Goal: Navigation & Orientation: Find specific page/section

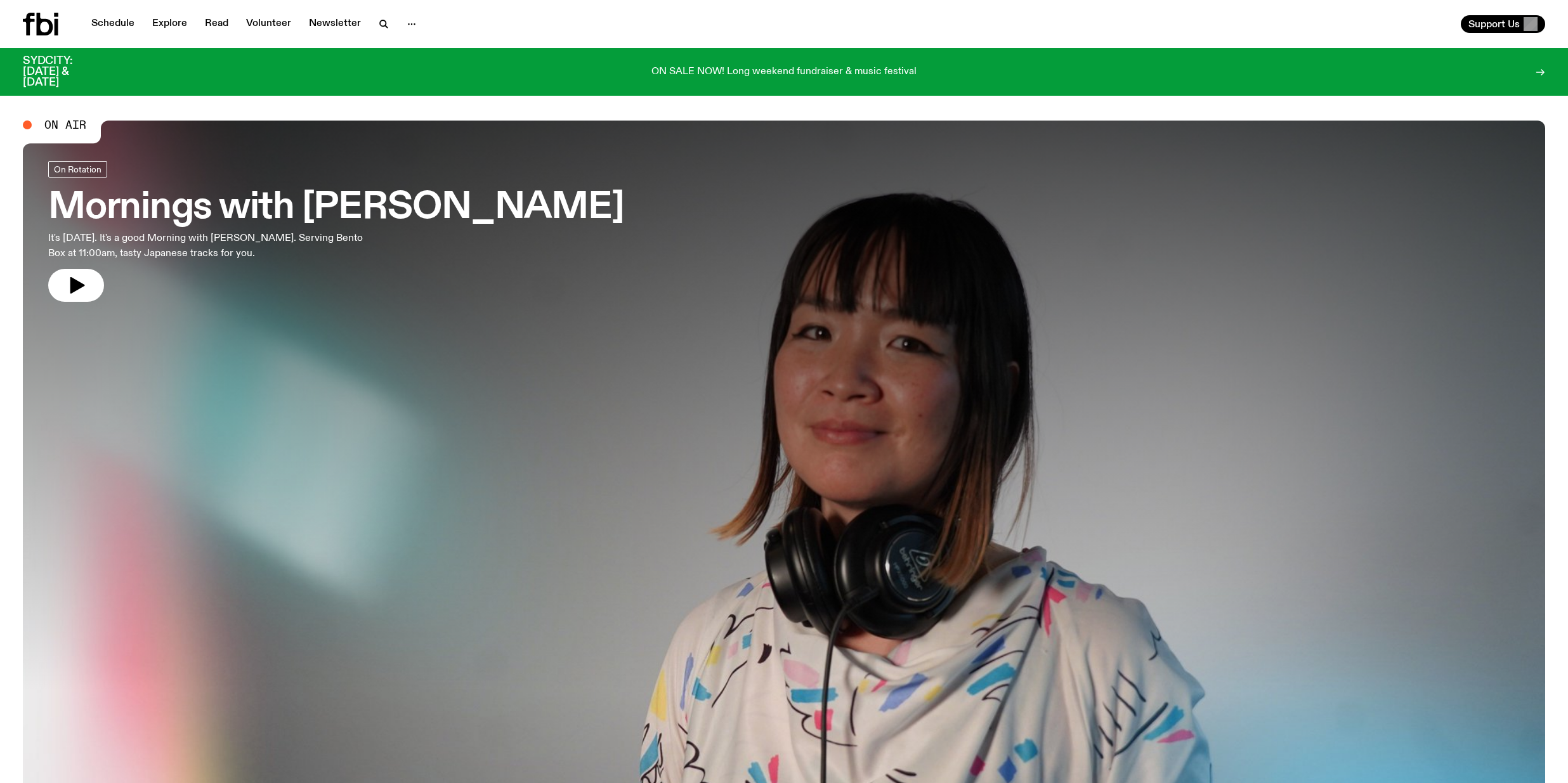
click at [1538, 67] on icon at bounding box center [1540, 72] width 10 height 10
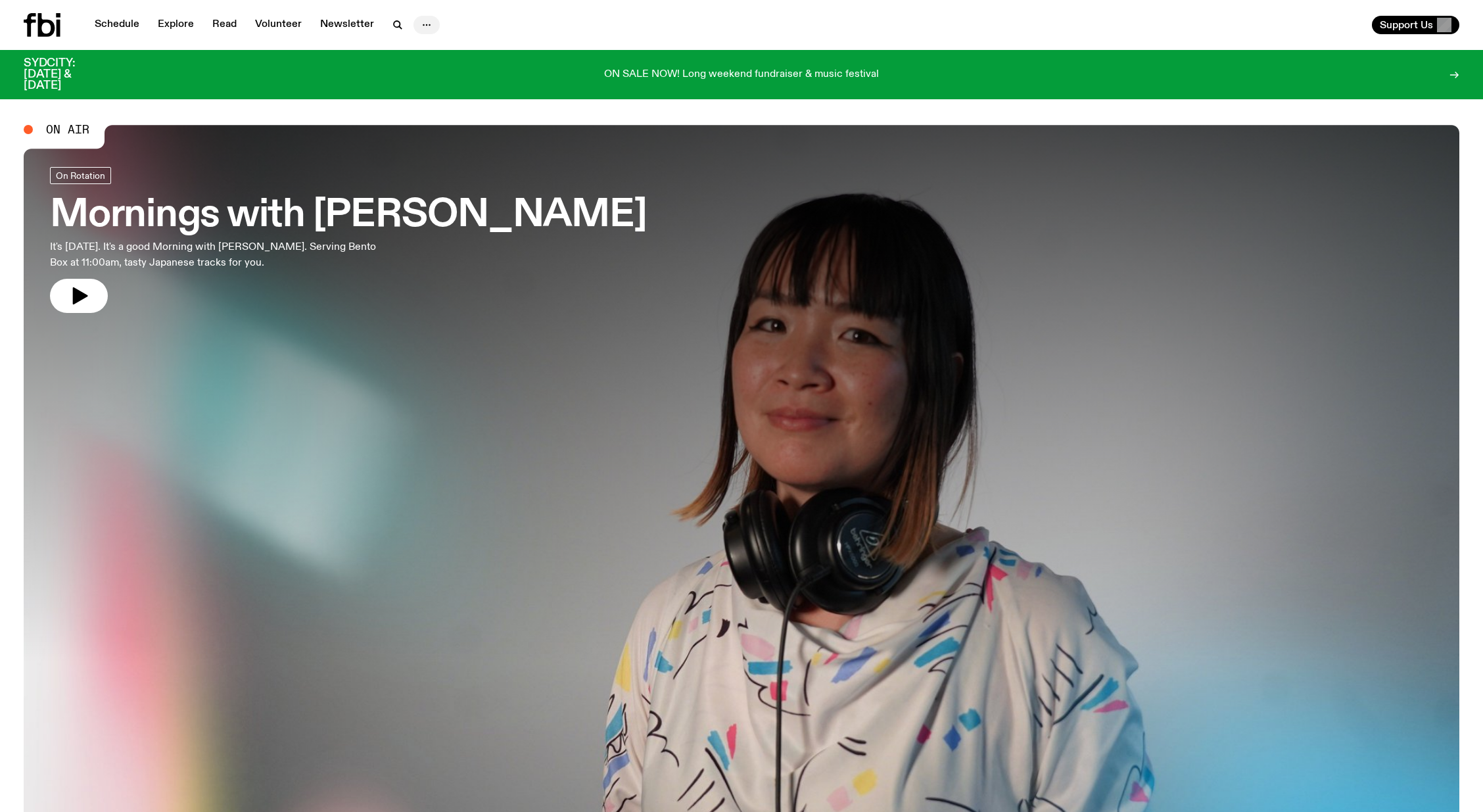
click at [422, 23] on icon "button" at bounding box center [427, 25] width 16 height 16
click at [393, 24] on icon "button" at bounding box center [398, 25] width 16 height 16
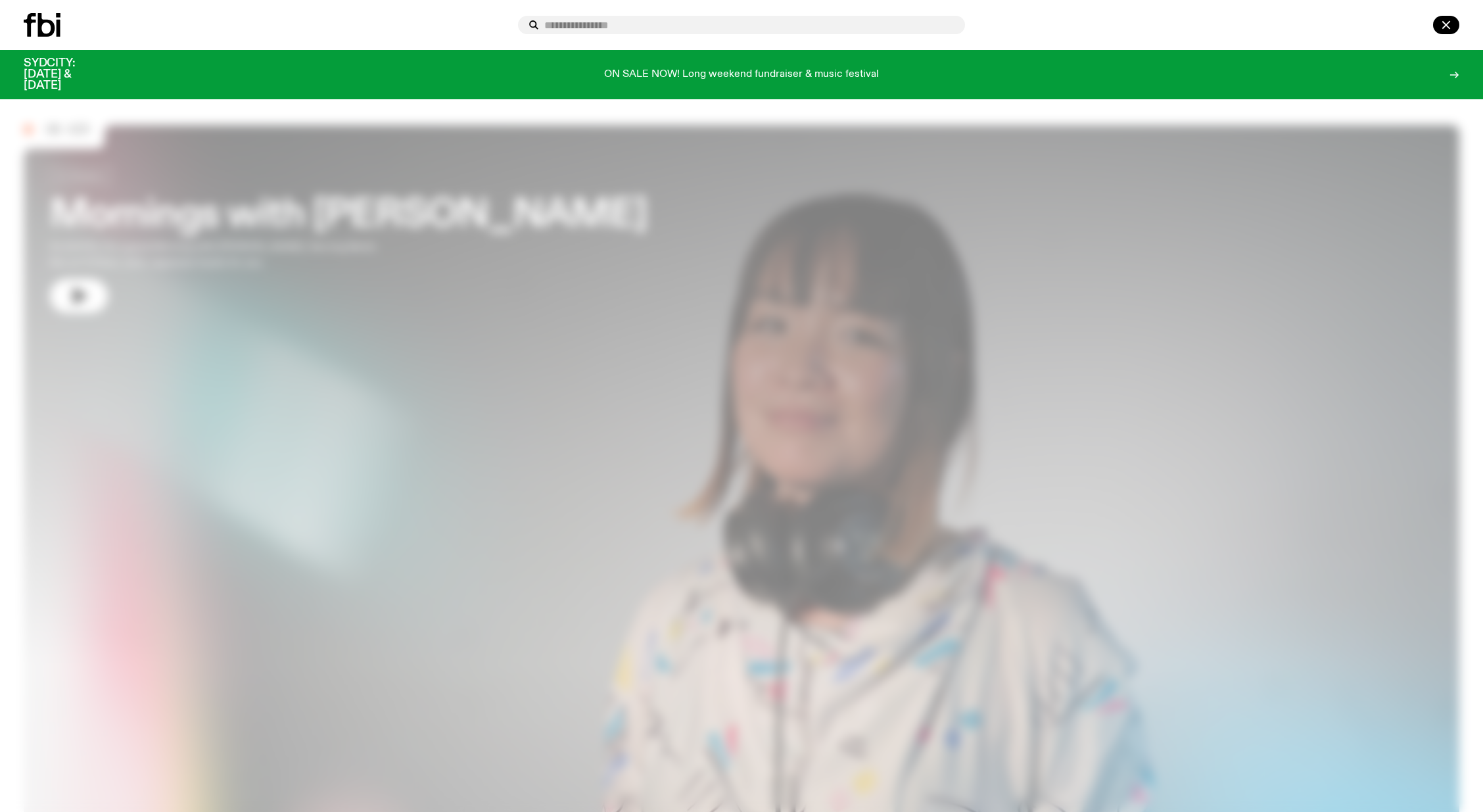
click at [33, 21] on icon at bounding box center [30, 25] width 12 height 24
click at [50, 25] on icon at bounding box center [47, 25] width 17 height 24
click at [1444, 26] on icon "button" at bounding box center [1447, 25] width 16 height 16
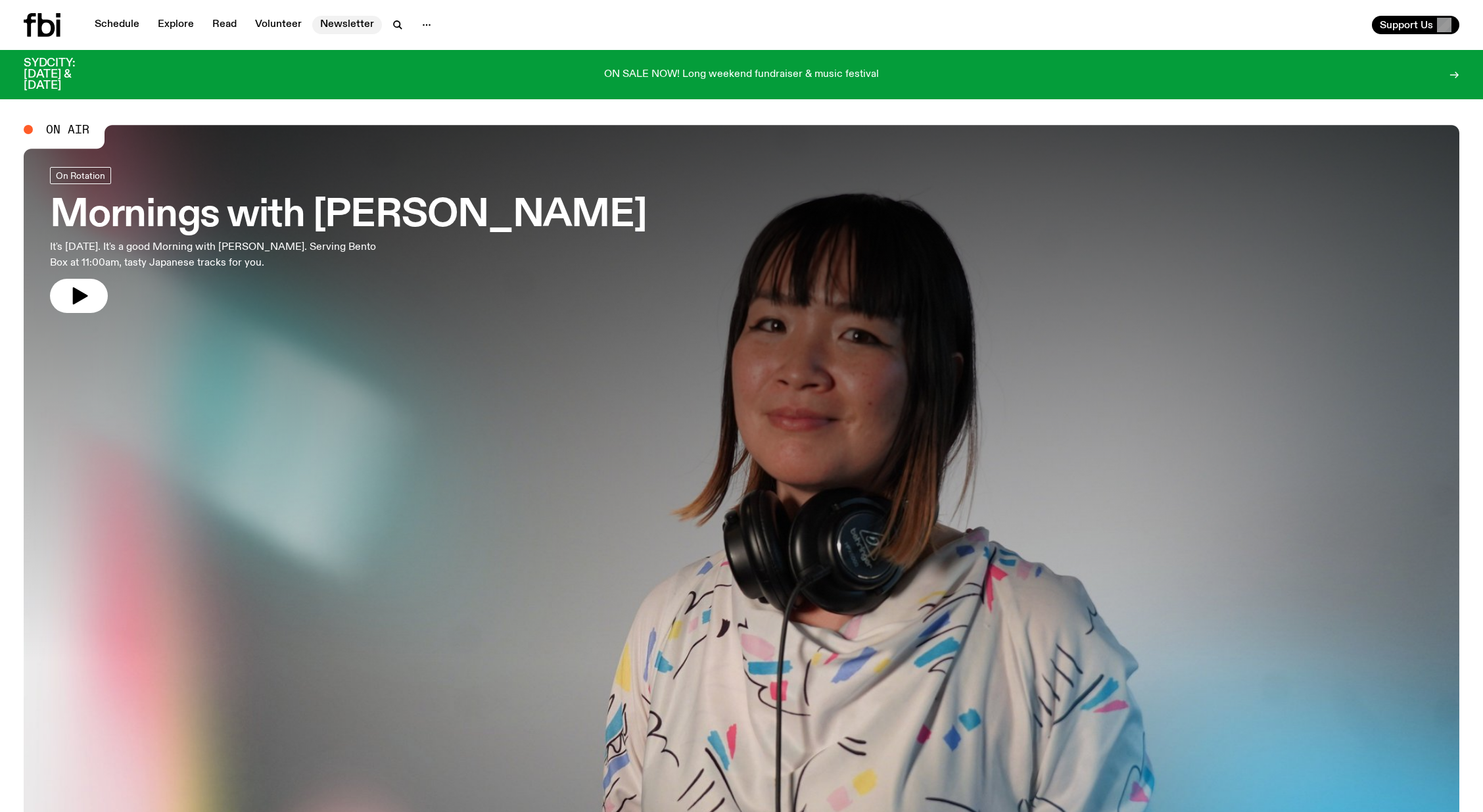
click at [340, 27] on link "Newsletter" at bounding box center [347, 25] width 69 height 18
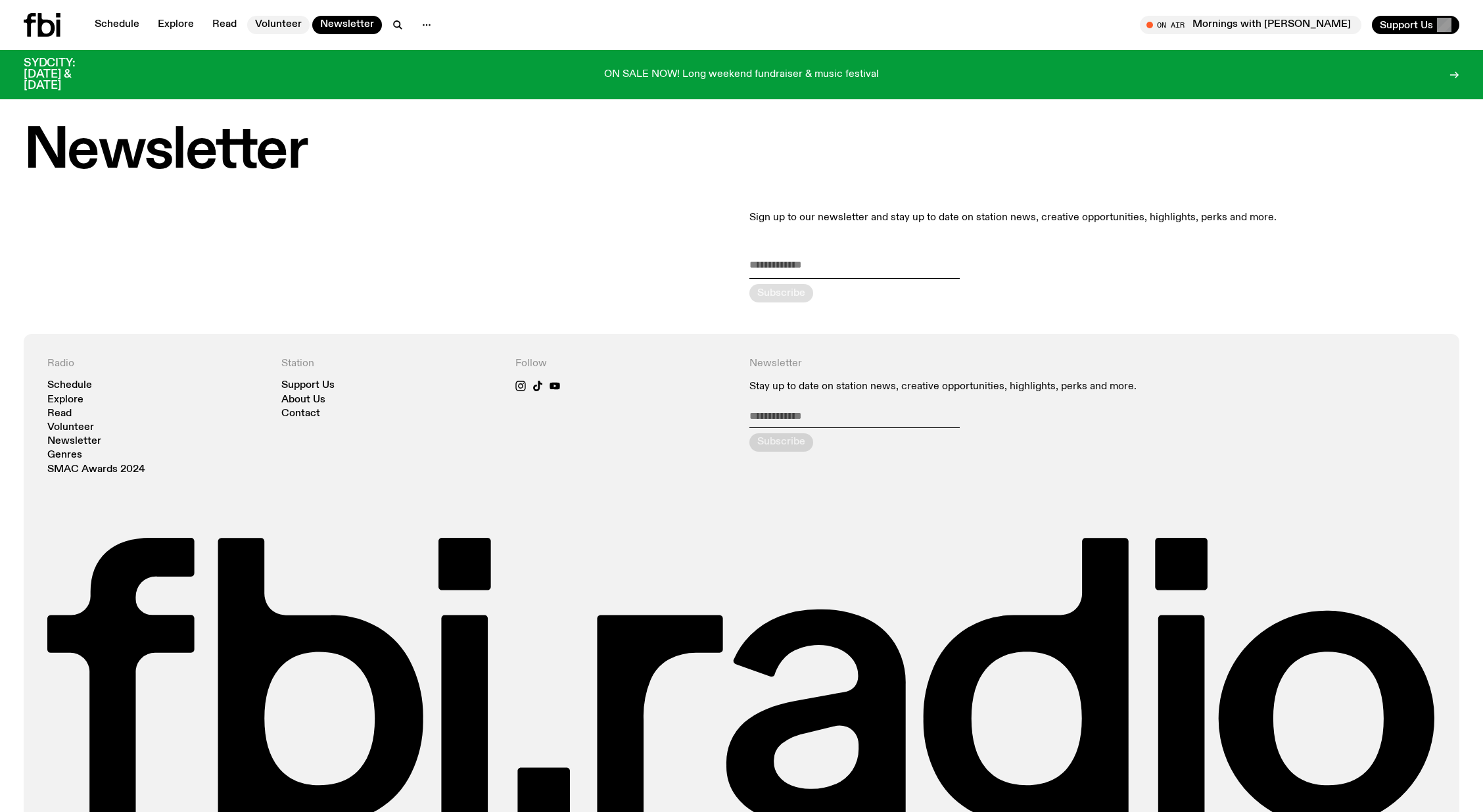
click at [278, 17] on link "Volunteer" at bounding box center [278, 25] width 62 height 18
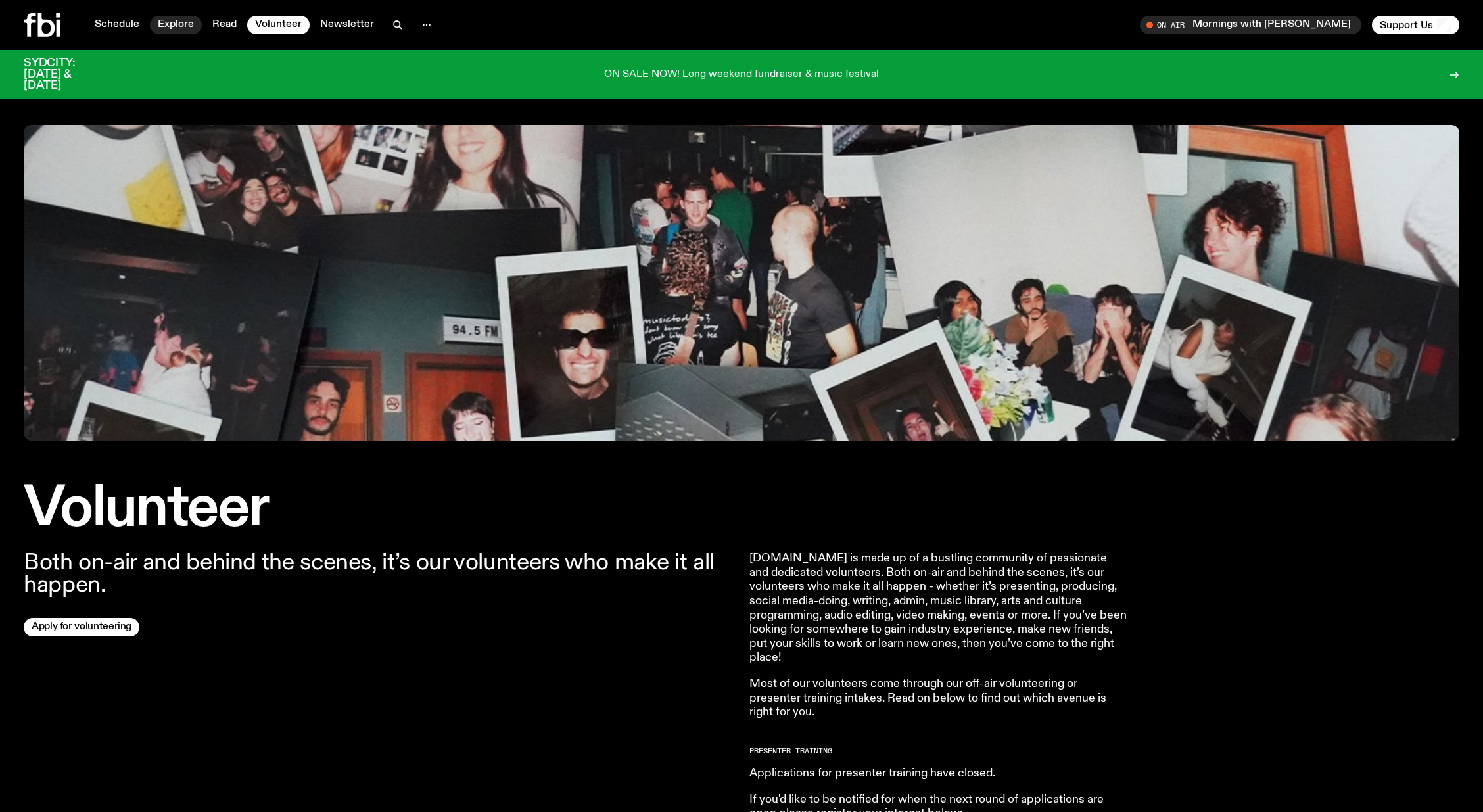
click at [155, 20] on link "Explore" at bounding box center [176, 25] width 52 height 18
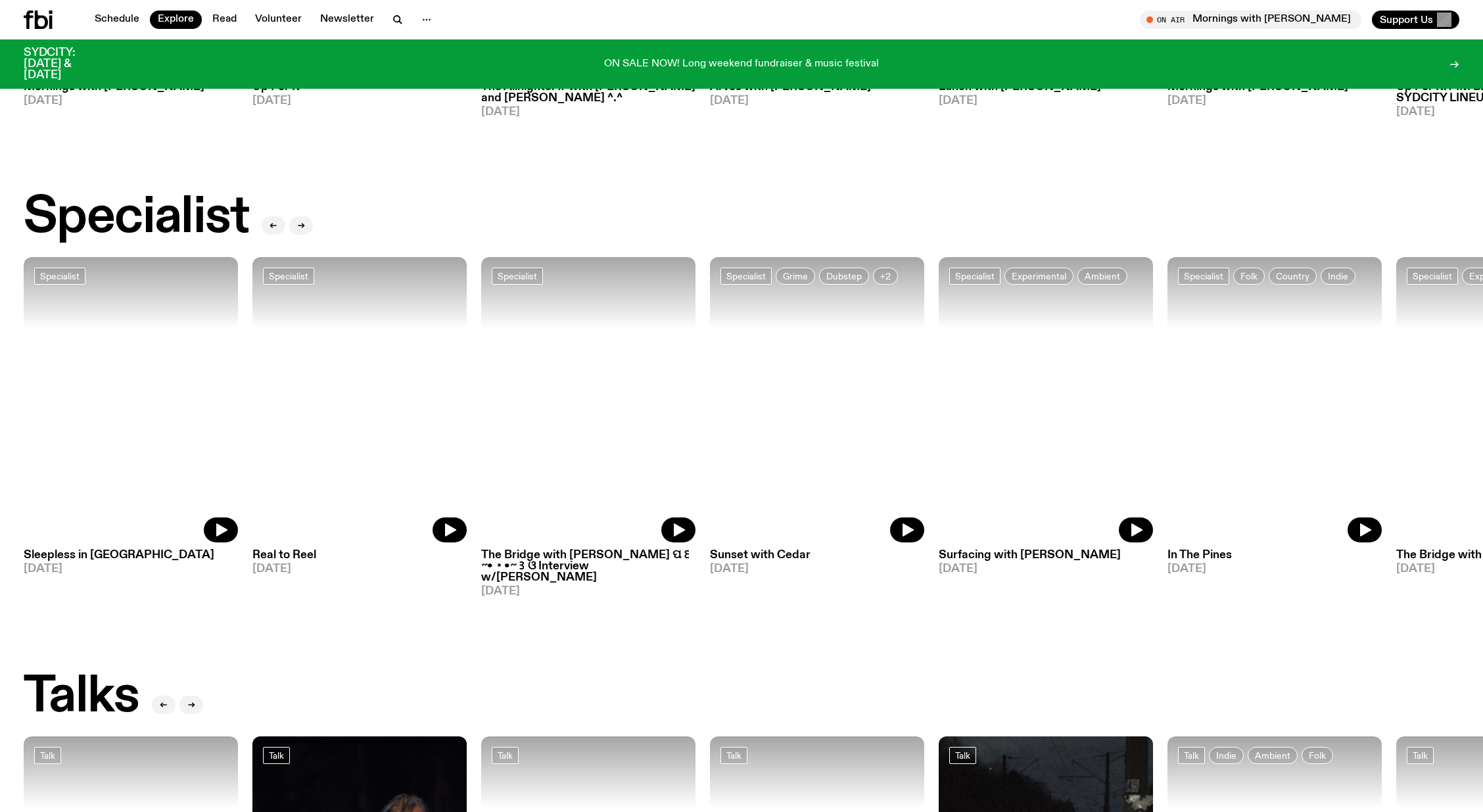
scroll to position [850, 0]
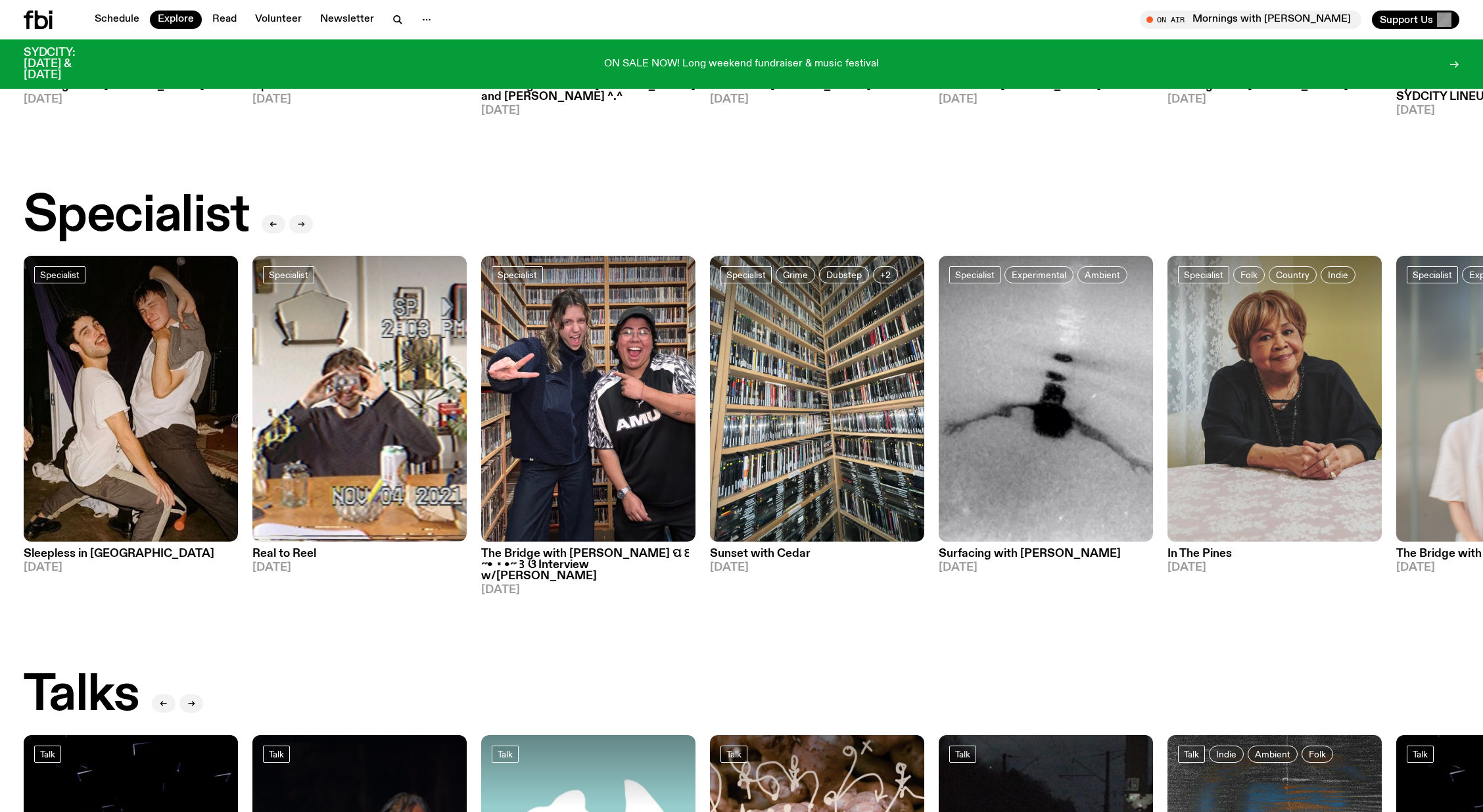
click at [297, 221] on icon "button" at bounding box center [301, 224] width 8 height 8
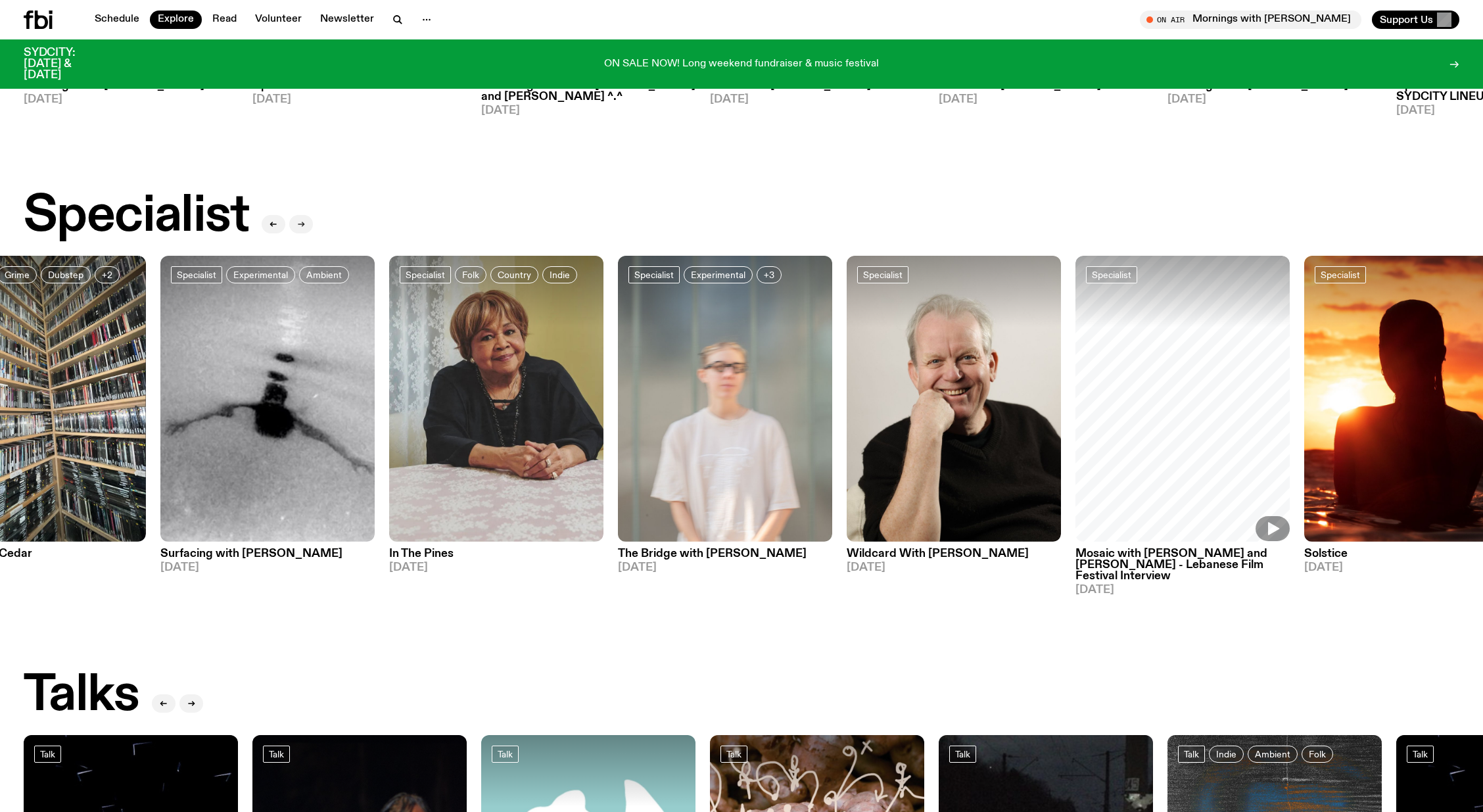
click at [300, 221] on icon "button" at bounding box center [301, 224] width 8 height 8
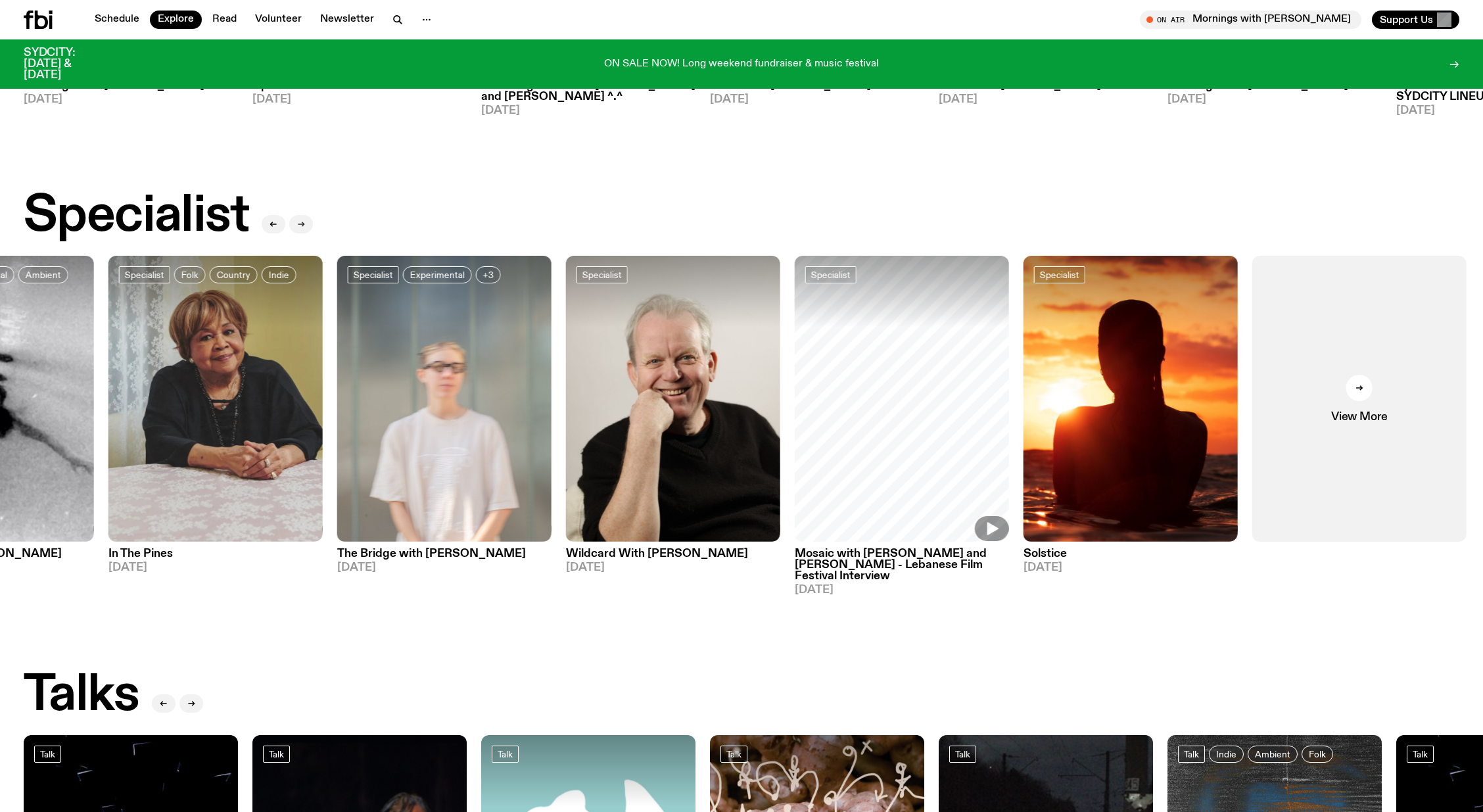
click at [300, 221] on icon "button" at bounding box center [301, 224] width 8 height 8
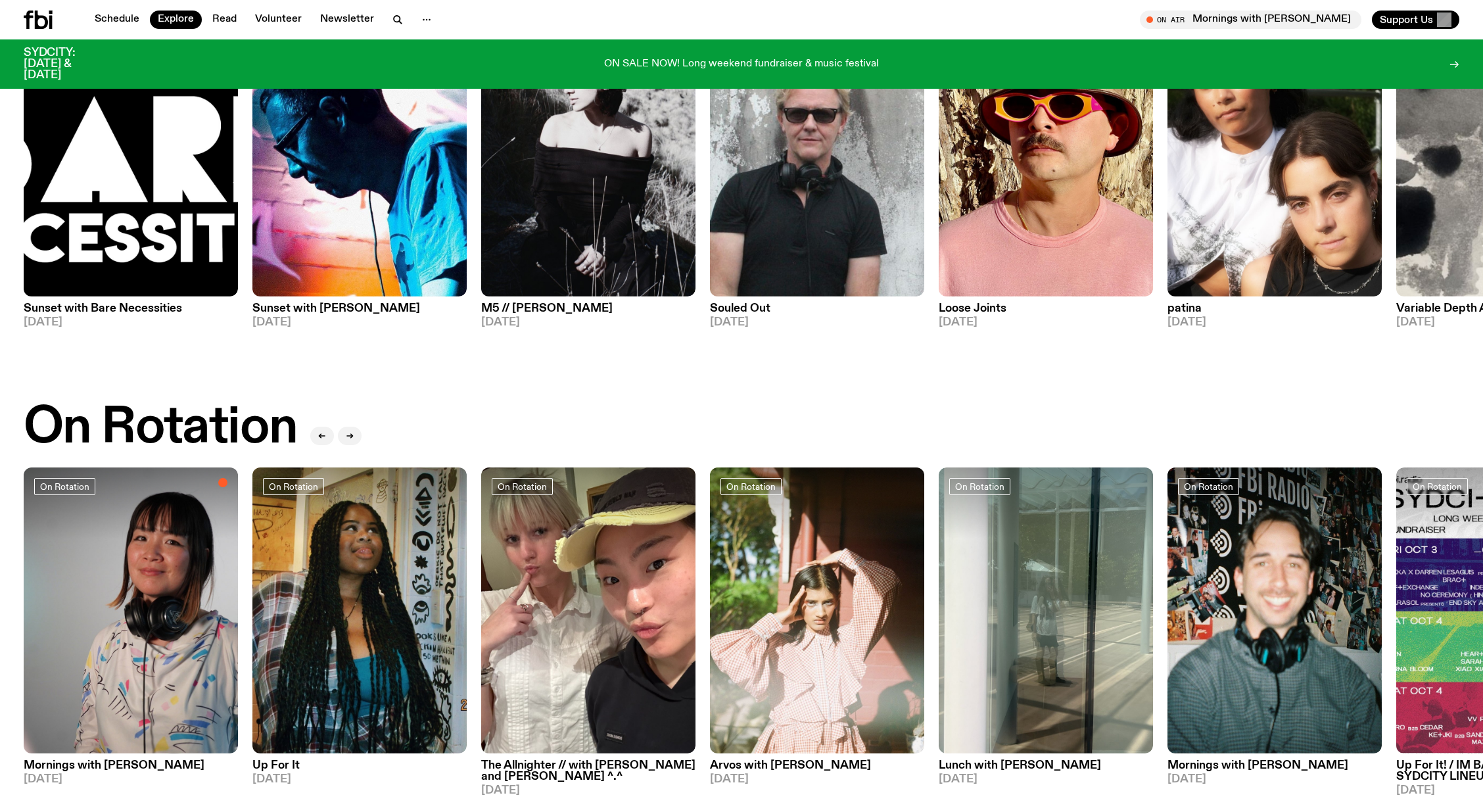
scroll to position [0, 0]
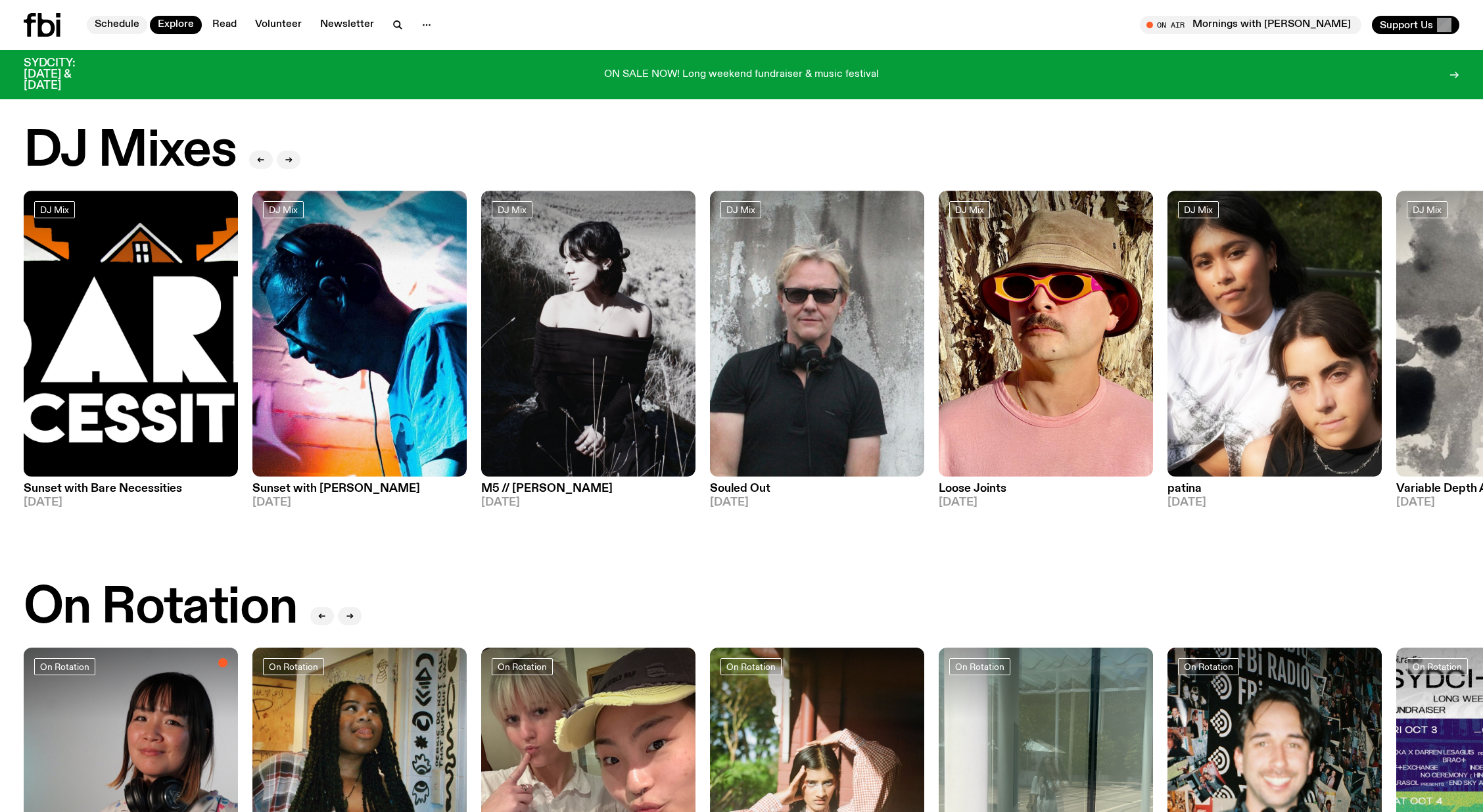
click at [127, 25] on link "Schedule" at bounding box center [117, 25] width 61 height 18
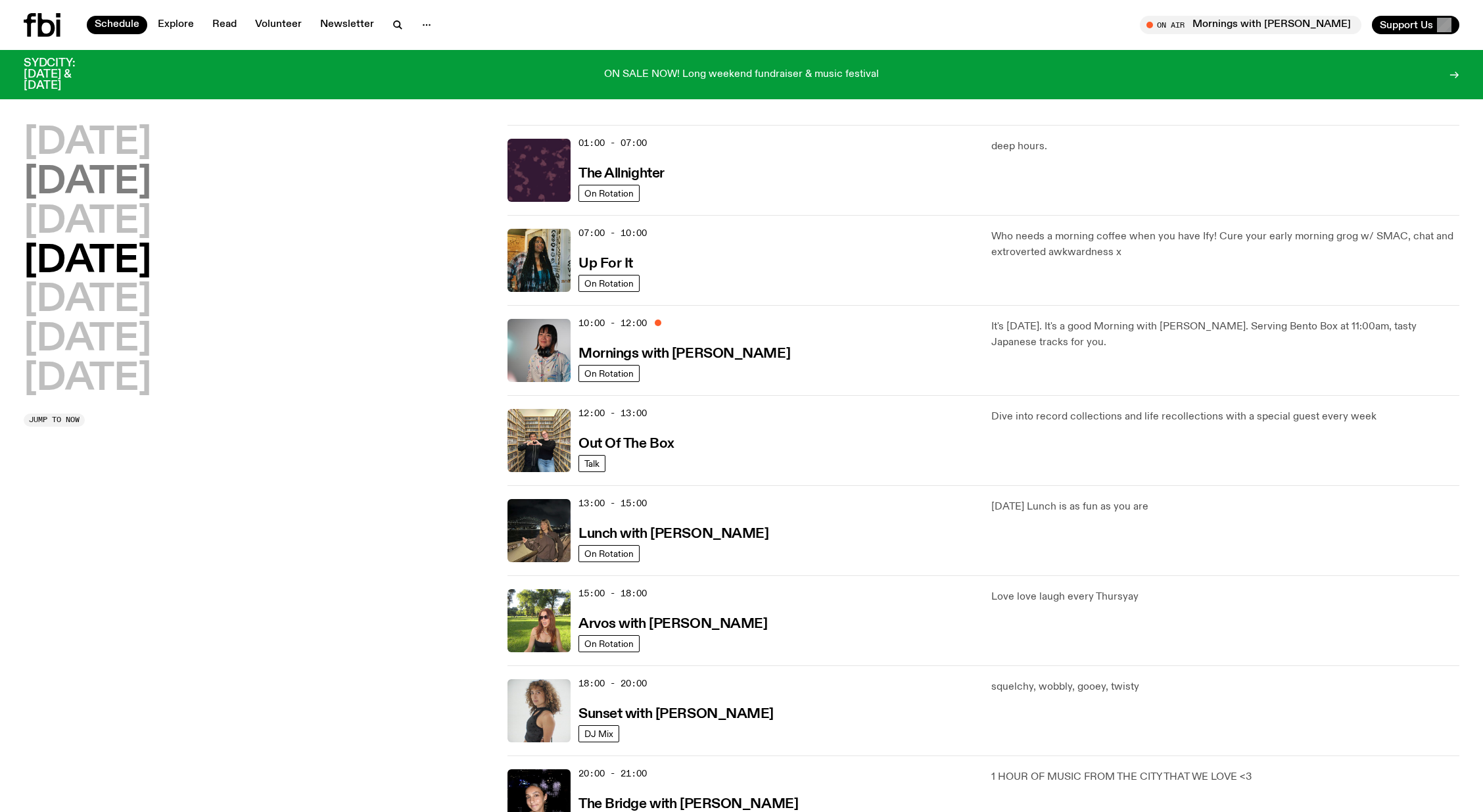
click at [114, 187] on h2 "Tuesday" at bounding box center [87, 182] width 127 height 37
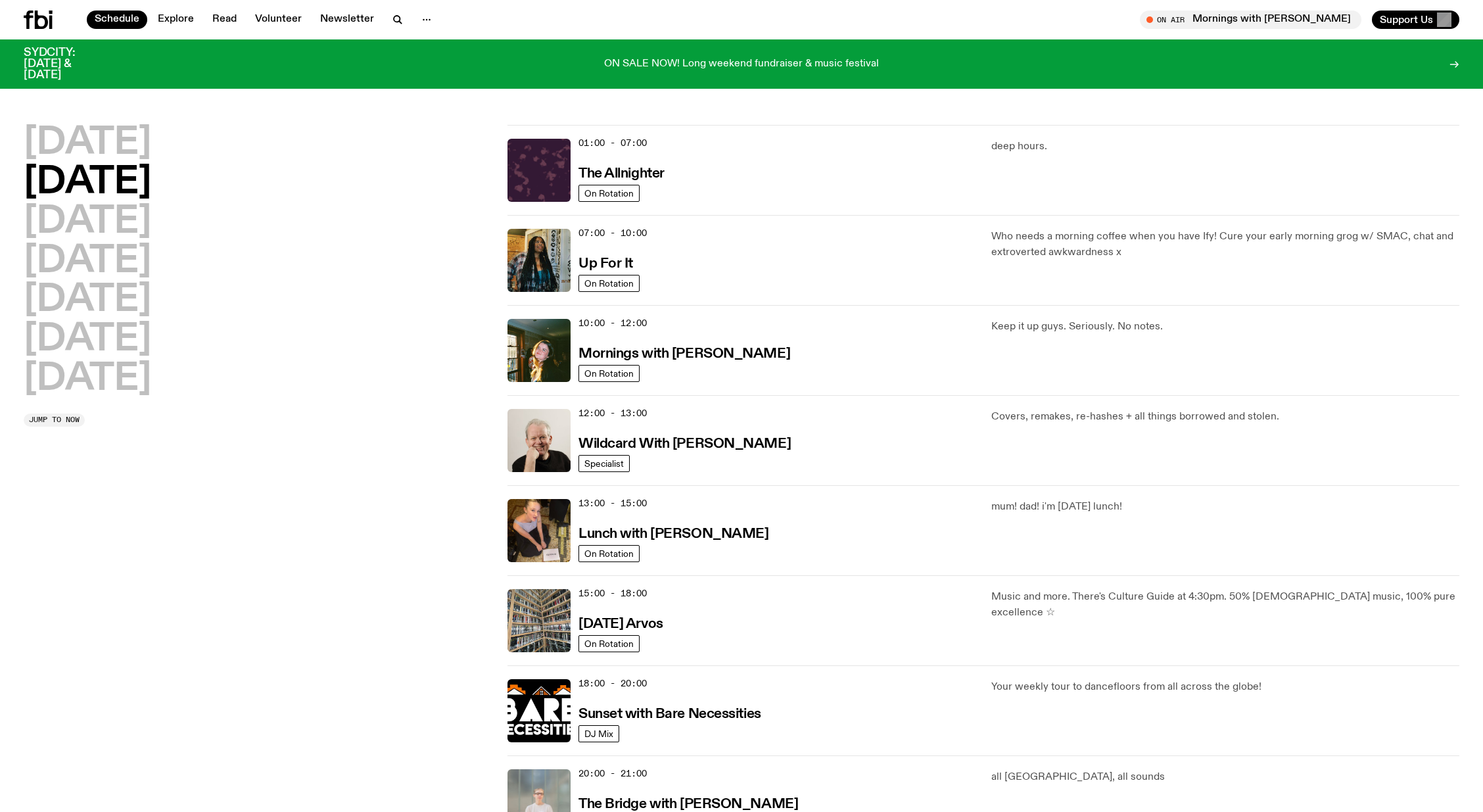
scroll to position [37, 0]
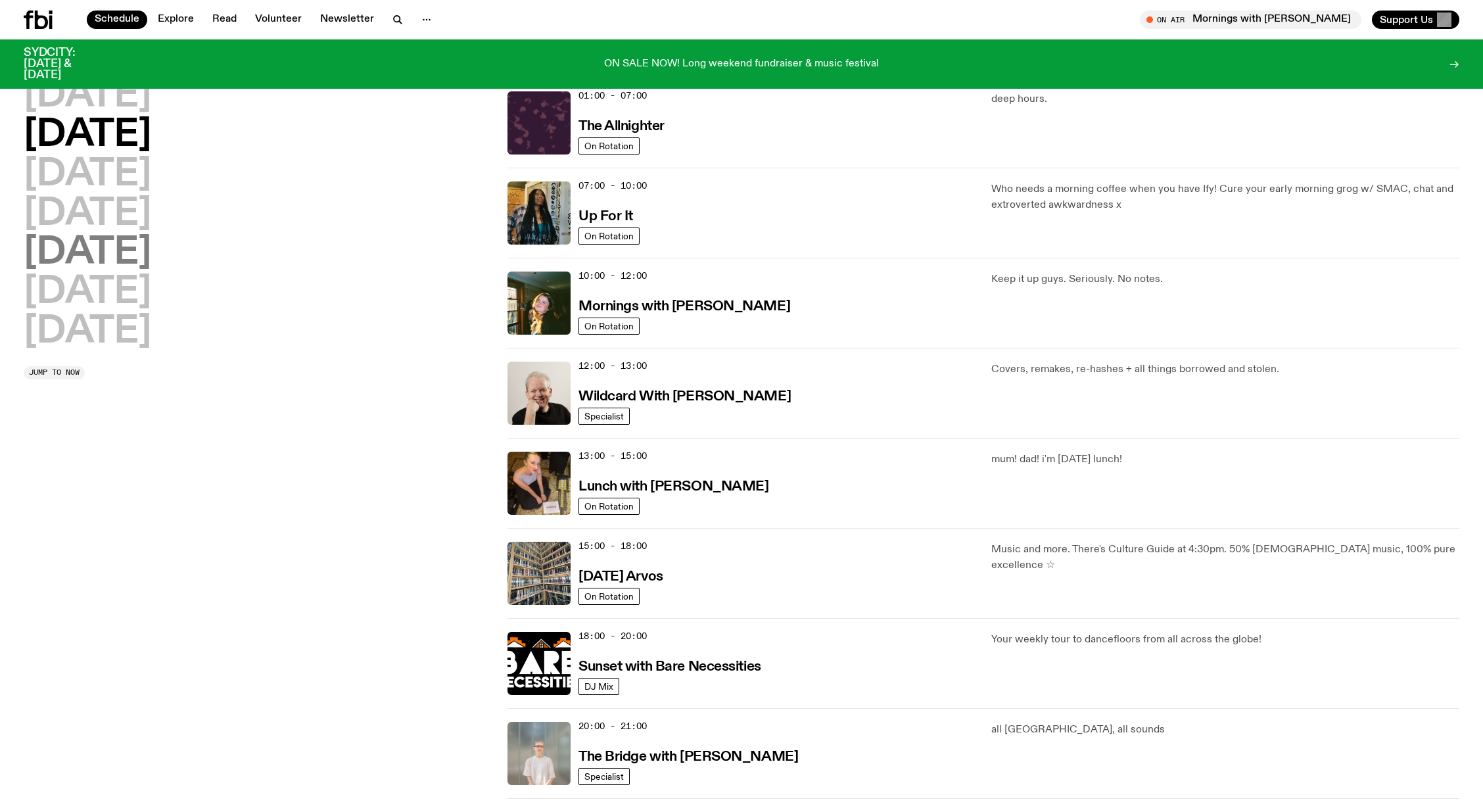
click at [110, 235] on h2 "Friday" at bounding box center [87, 253] width 127 height 37
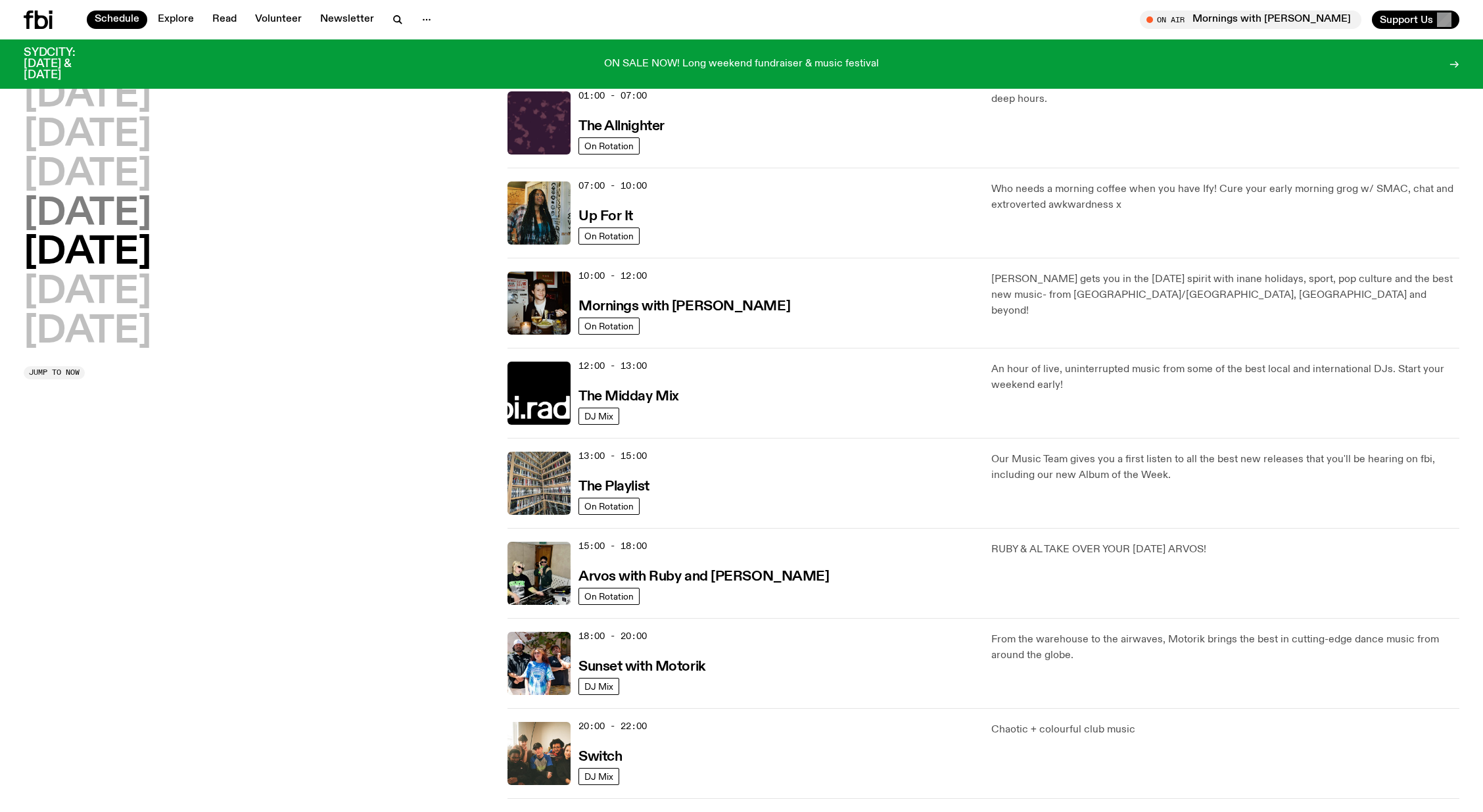
click at [121, 220] on h2 "Thursday" at bounding box center [87, 214] width 127 height 37
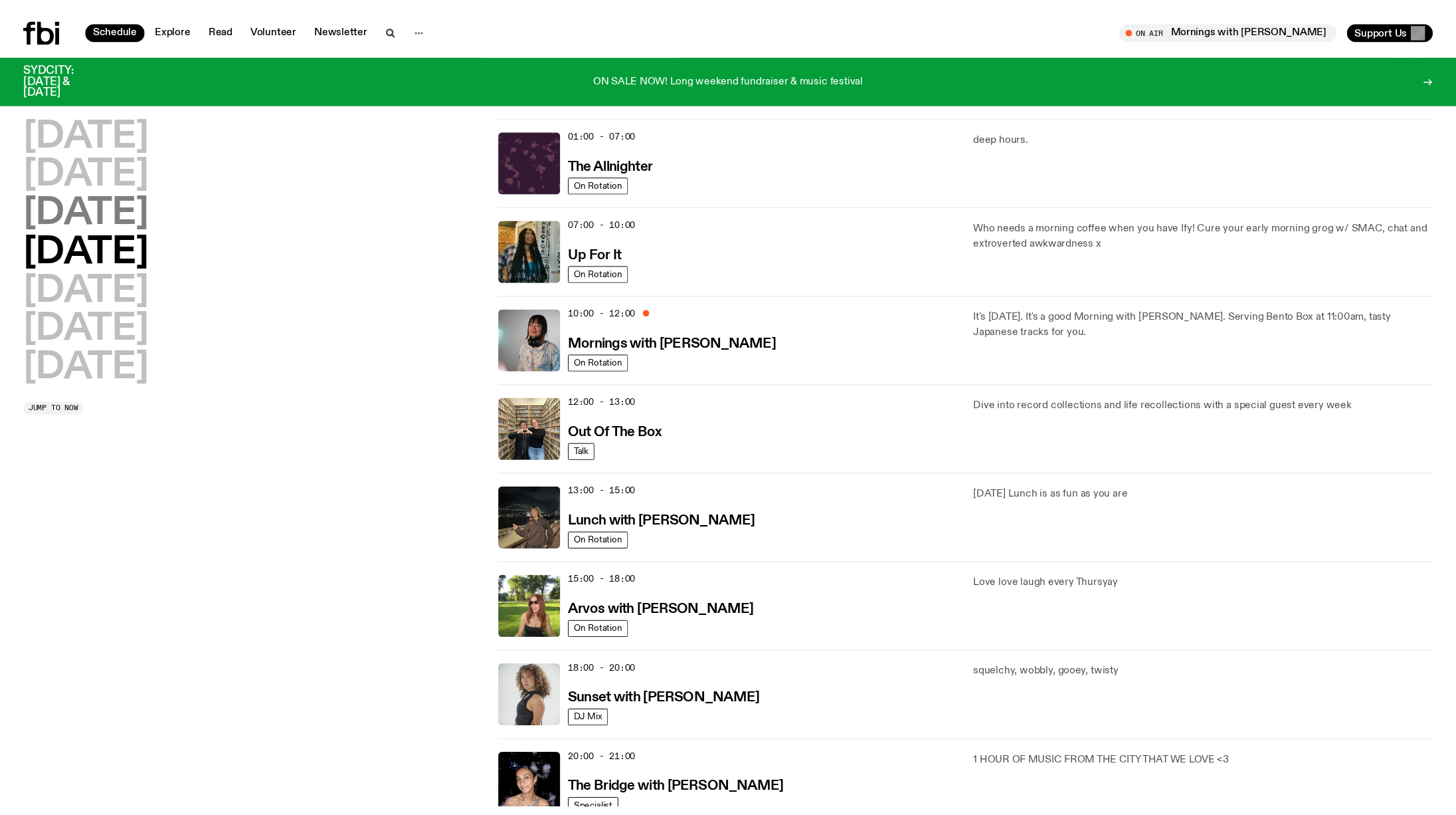
scroll to position [0, 0]
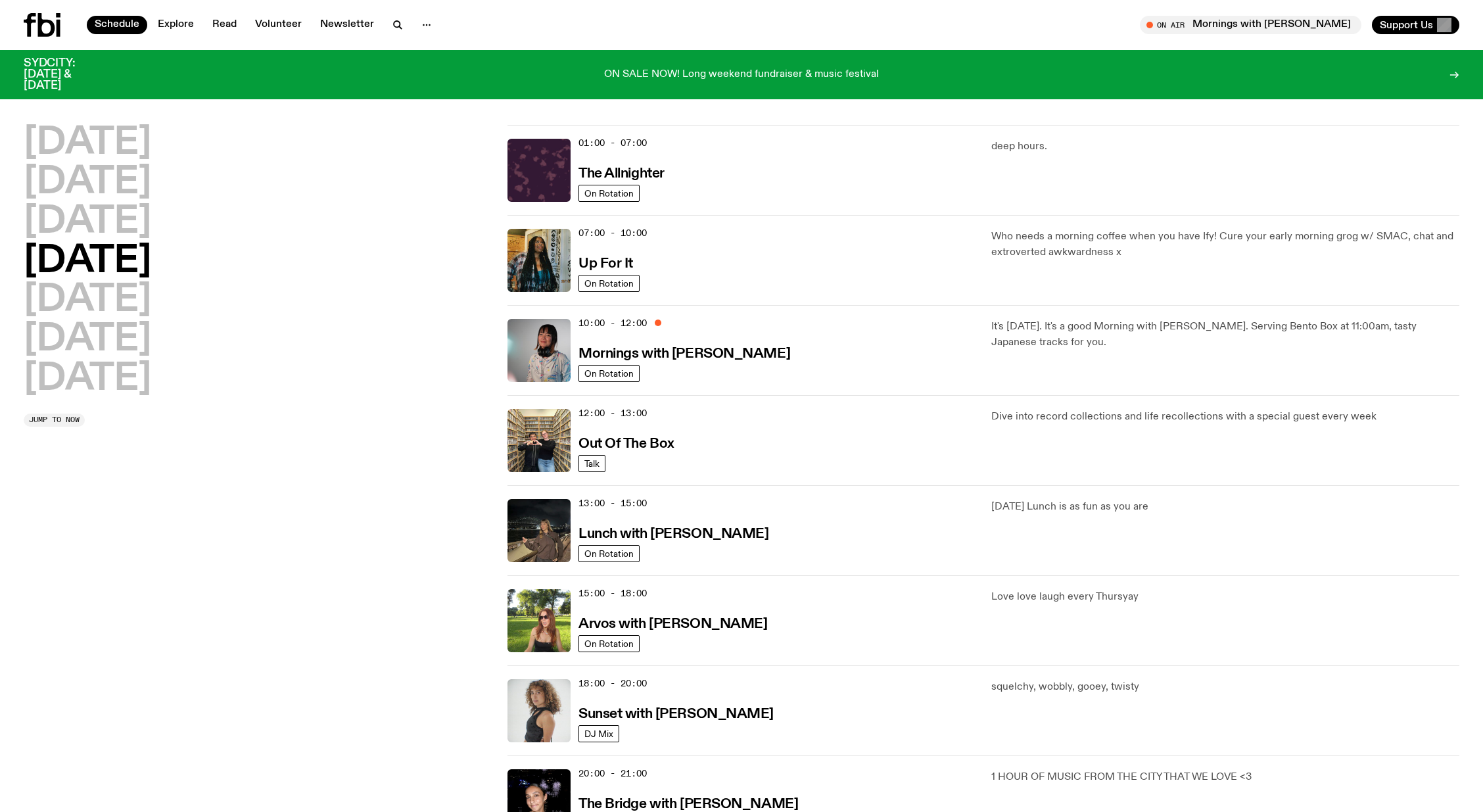
click at [60, 25] on icon at bounding box center [58, 28] width 4 height 17
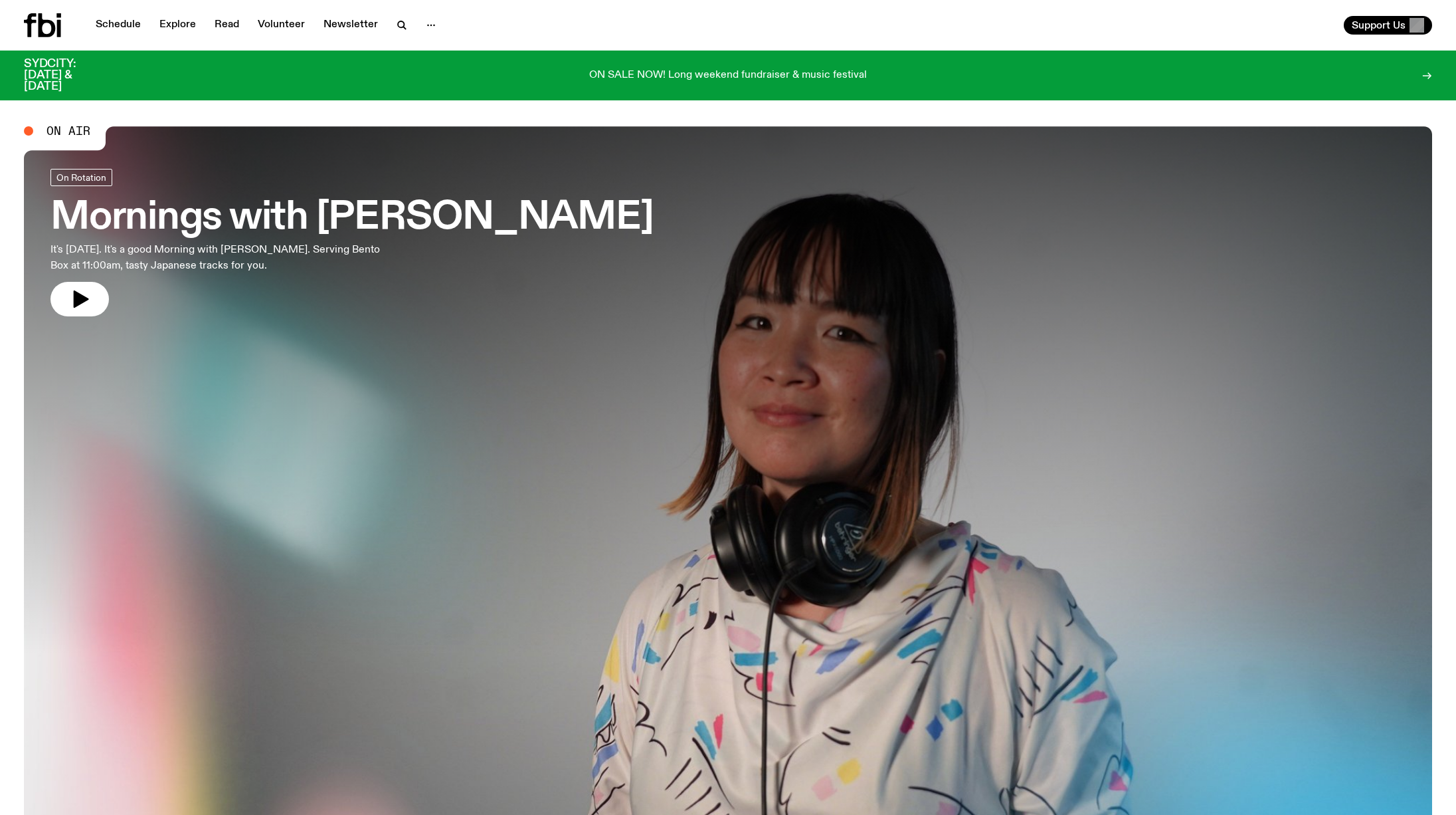
click at [1425, 70] on icon at bounding box center [1427, 75] width 11 height 11
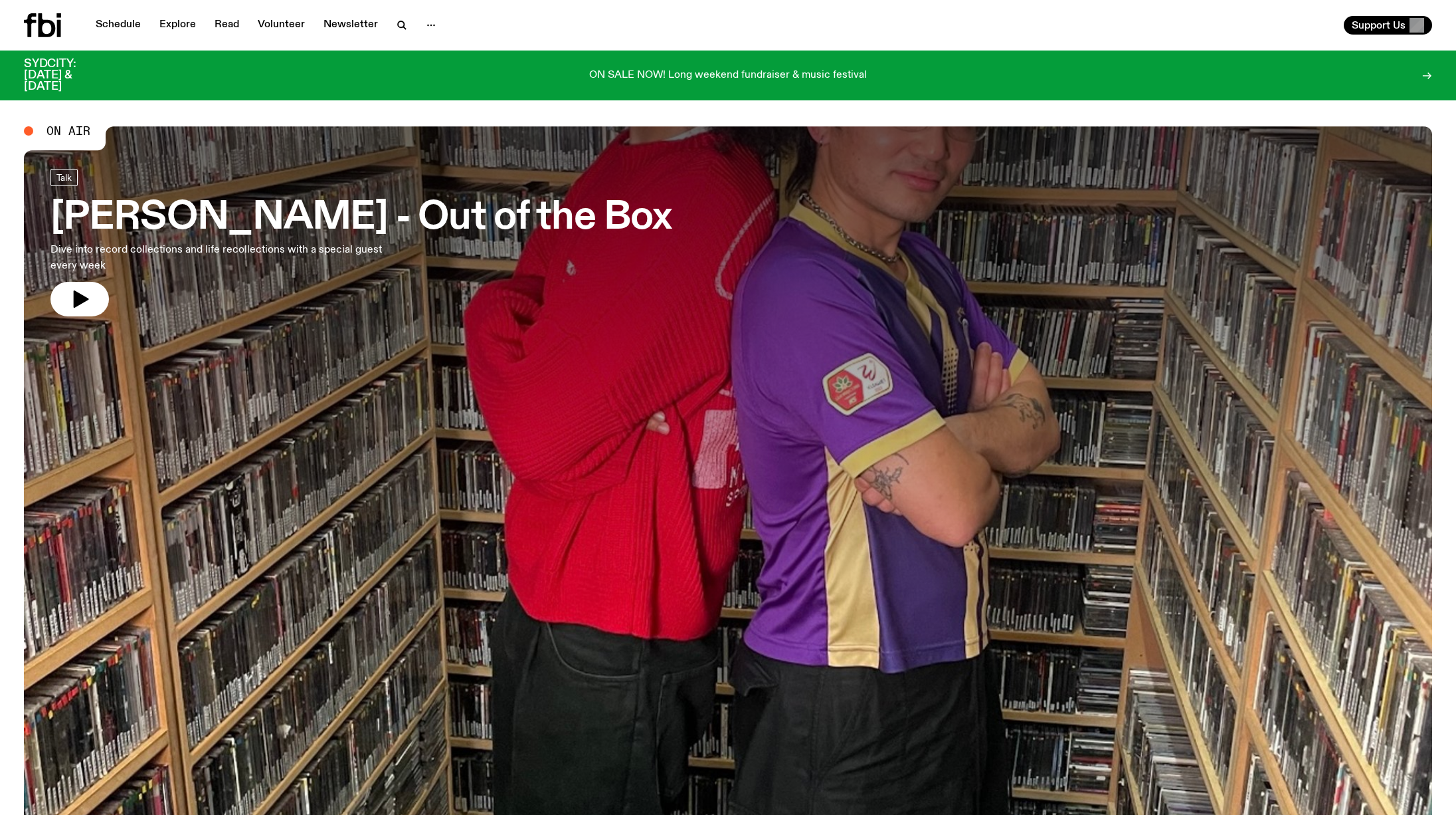
click at [706, 151] on div at bounding box center [728, 390] width 1409 height 528
